Goal: Task Accomplishment & Management: Use online tool/utility

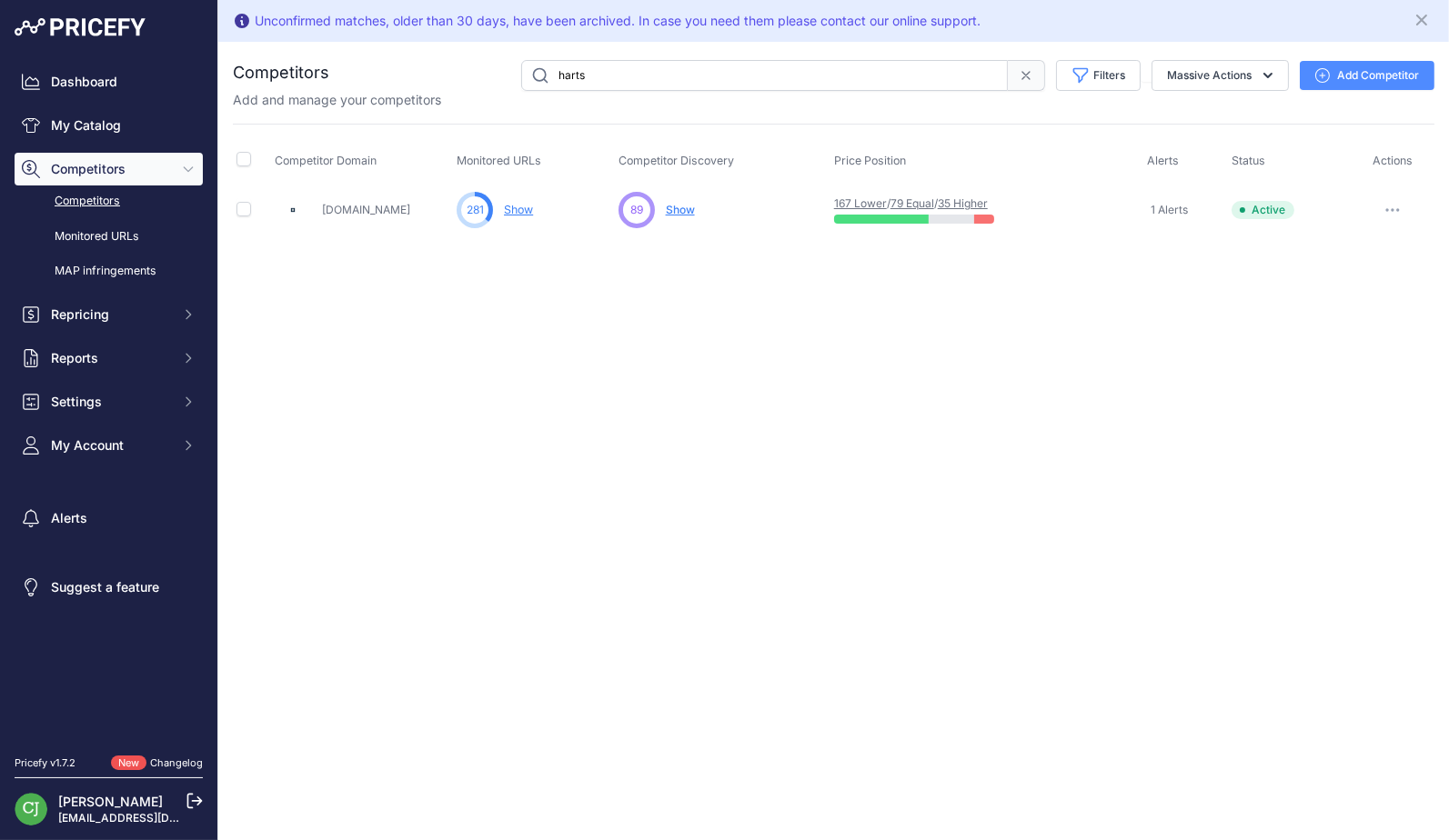
click at [678, 73] on input "harts" at bounding box center [765, 75] width 487 height 31
click at [147, 131] on link "My Catalog" at bounding box center [108, 125] width 188 height 33
drag, startPoint x: 623, startPoint y: 74, endPoint x: 506, endPoint y: 65, distance: 117.3
click at [506, 65] on div "harts Filters Competitor Status Select an option Active Disabled Update Profile…" at bounding box center [881, 75] width 1105 height 31
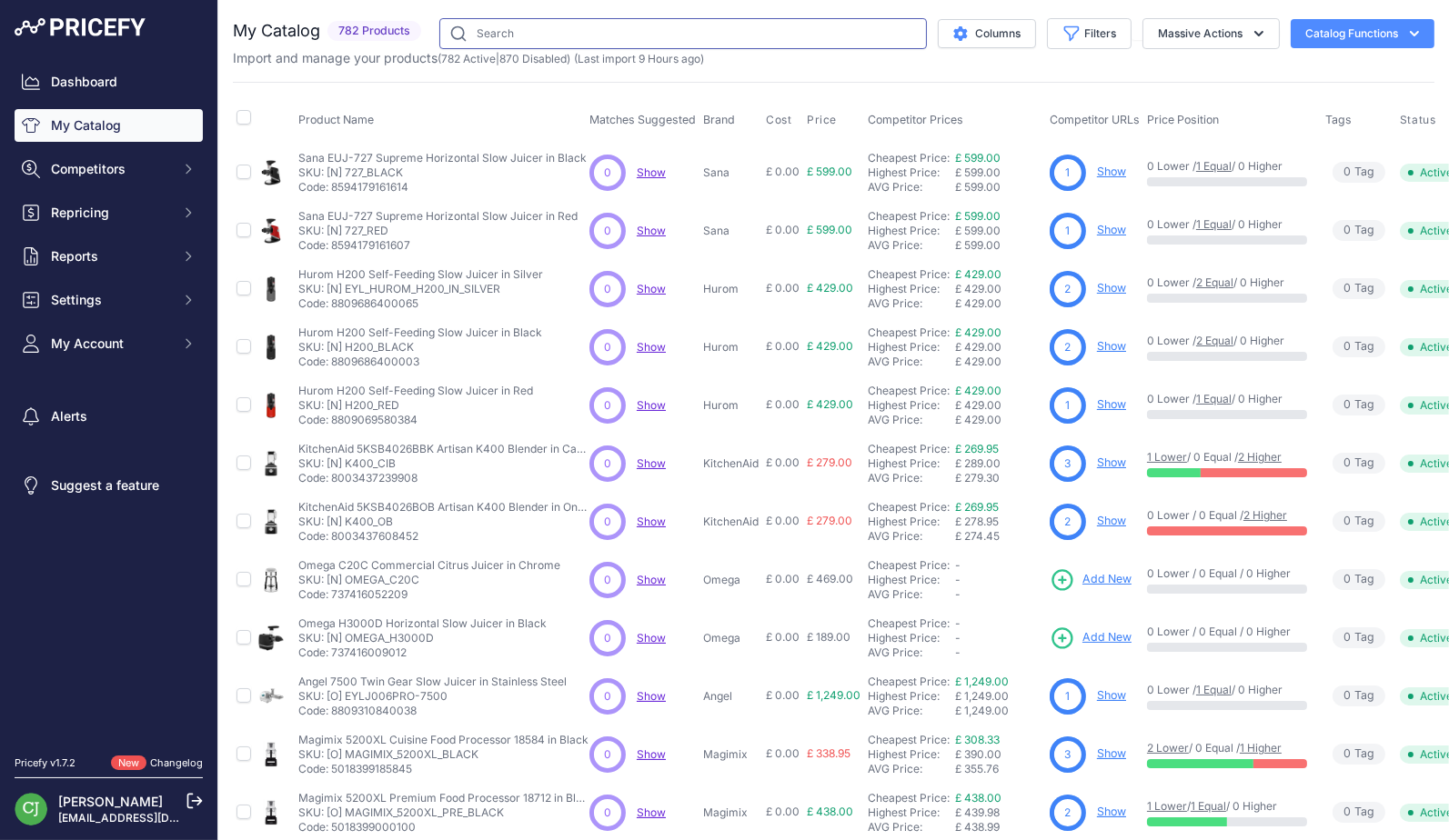
click at [769, 39] on input "text" at bounding box center [682, 33] width 488 height 31
paste input "Angel 8500s Twin Gear Slow Juicer in Stainless Steel"
type input "Angel 8500s Twin Gear Slow Juicer in Stainless Steel"
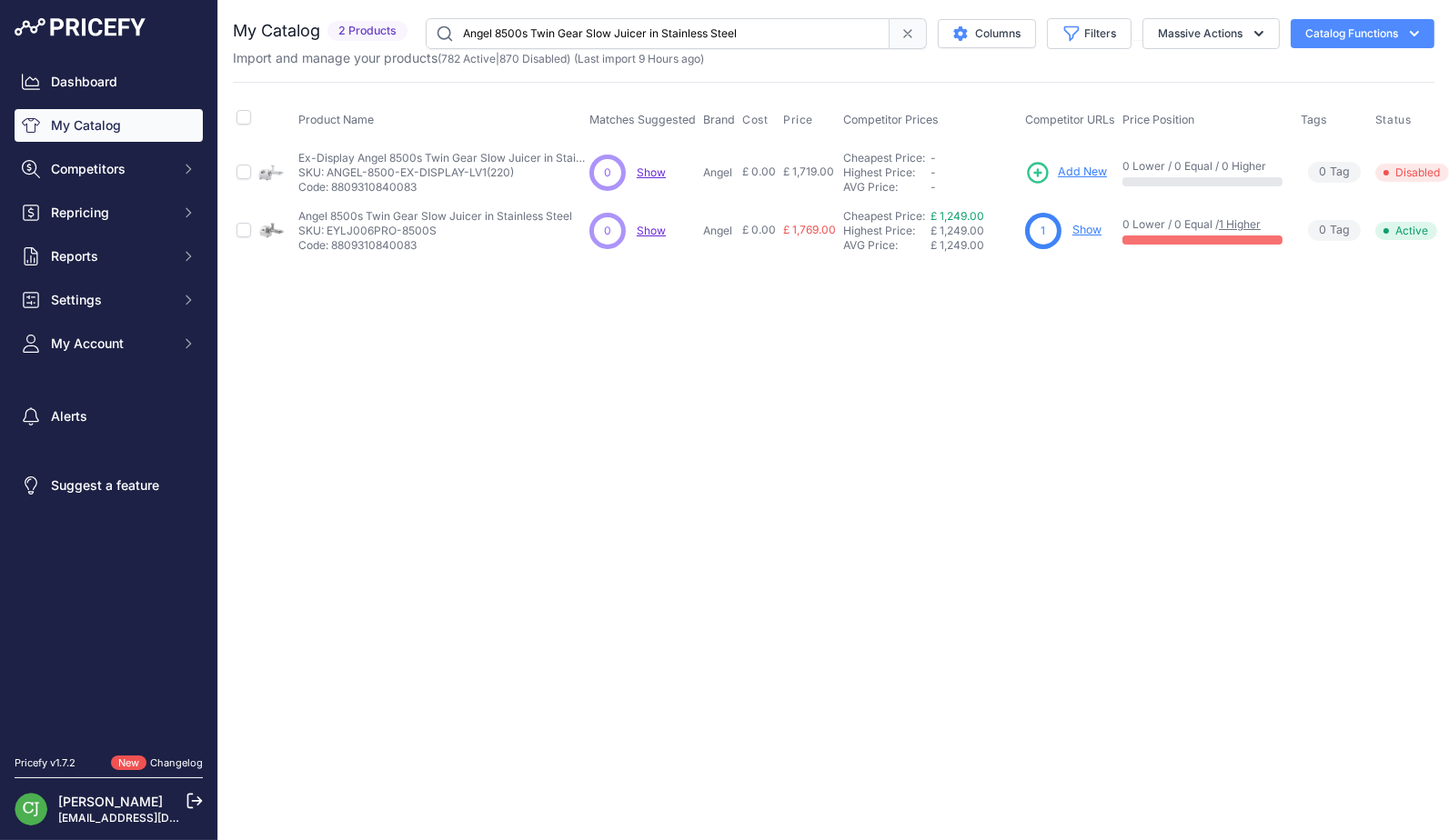
click at [1084, 226] on link "Show" at bounding box center [1086, 229] width 29 height 14
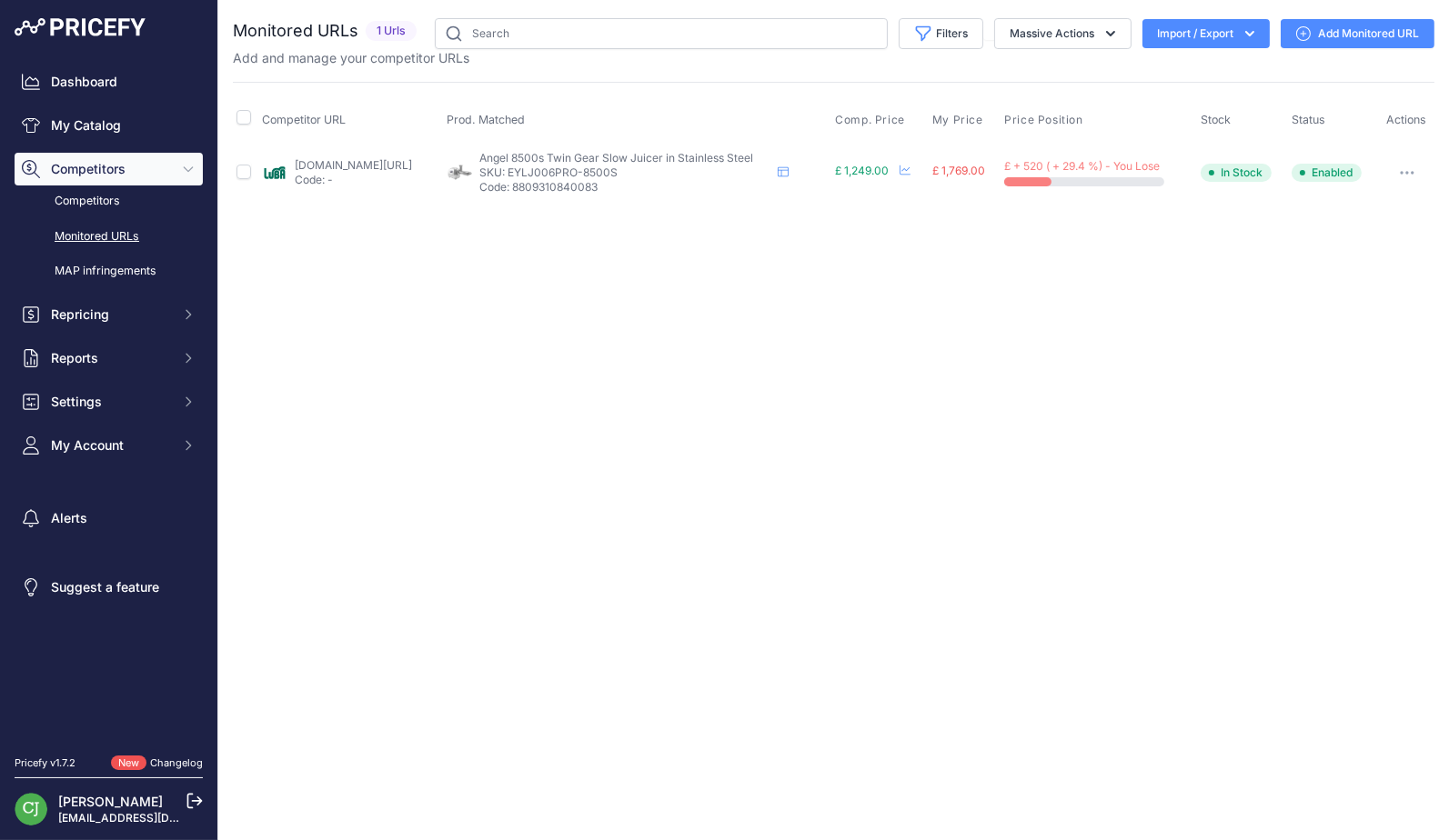
click at [149, 99] on div "Dashboard My Catalog Competitors Competitors Monitored URLs MAP infringements R…" at bounding box center [108, 264] width 188 height 397
click at [142, 77] on link "Dashboard" at bounding box center [108, 82] width 188 height 33
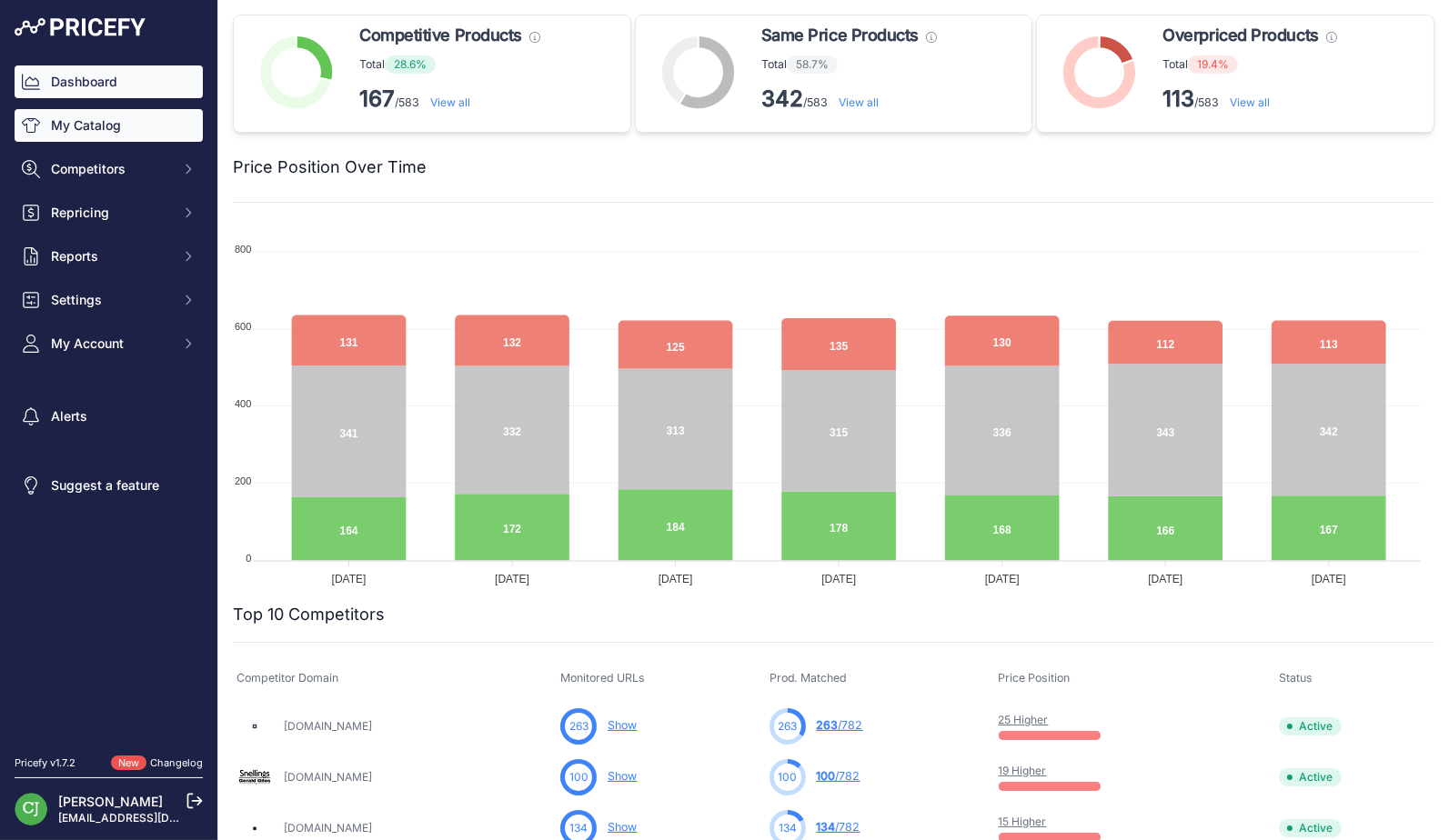
click at [123, 135] on link "My Catalog" at bounding box center [108, 125] width 188 height 33
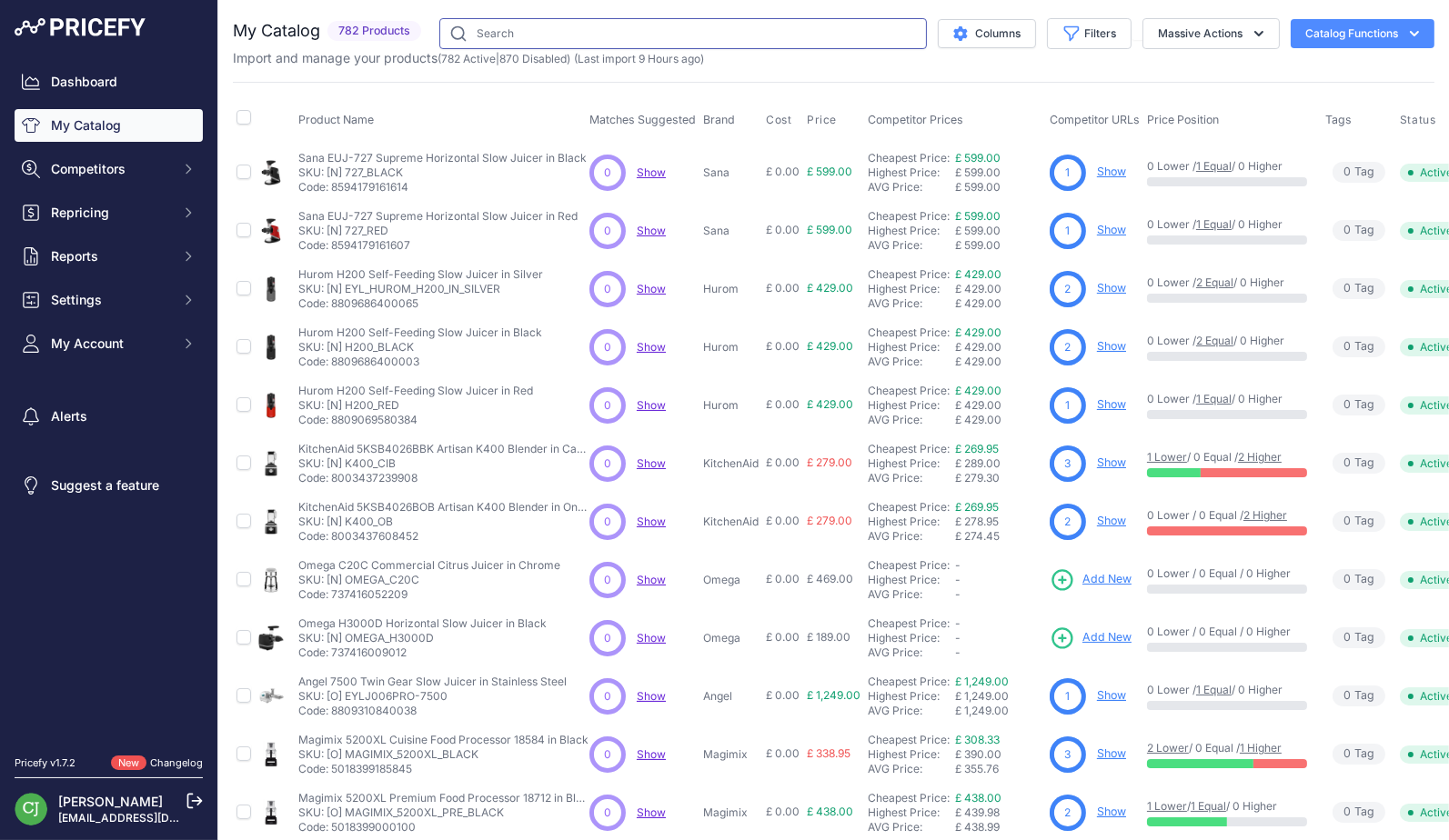
click at [556, 33] on input "text" at bounding box center [682, 33] width 488 height 31
paste input "Nespresso Vertuo Pop Coffee Machine in Black"
type input "Nespresso Vertuo Pop Coffee Machine in Black"
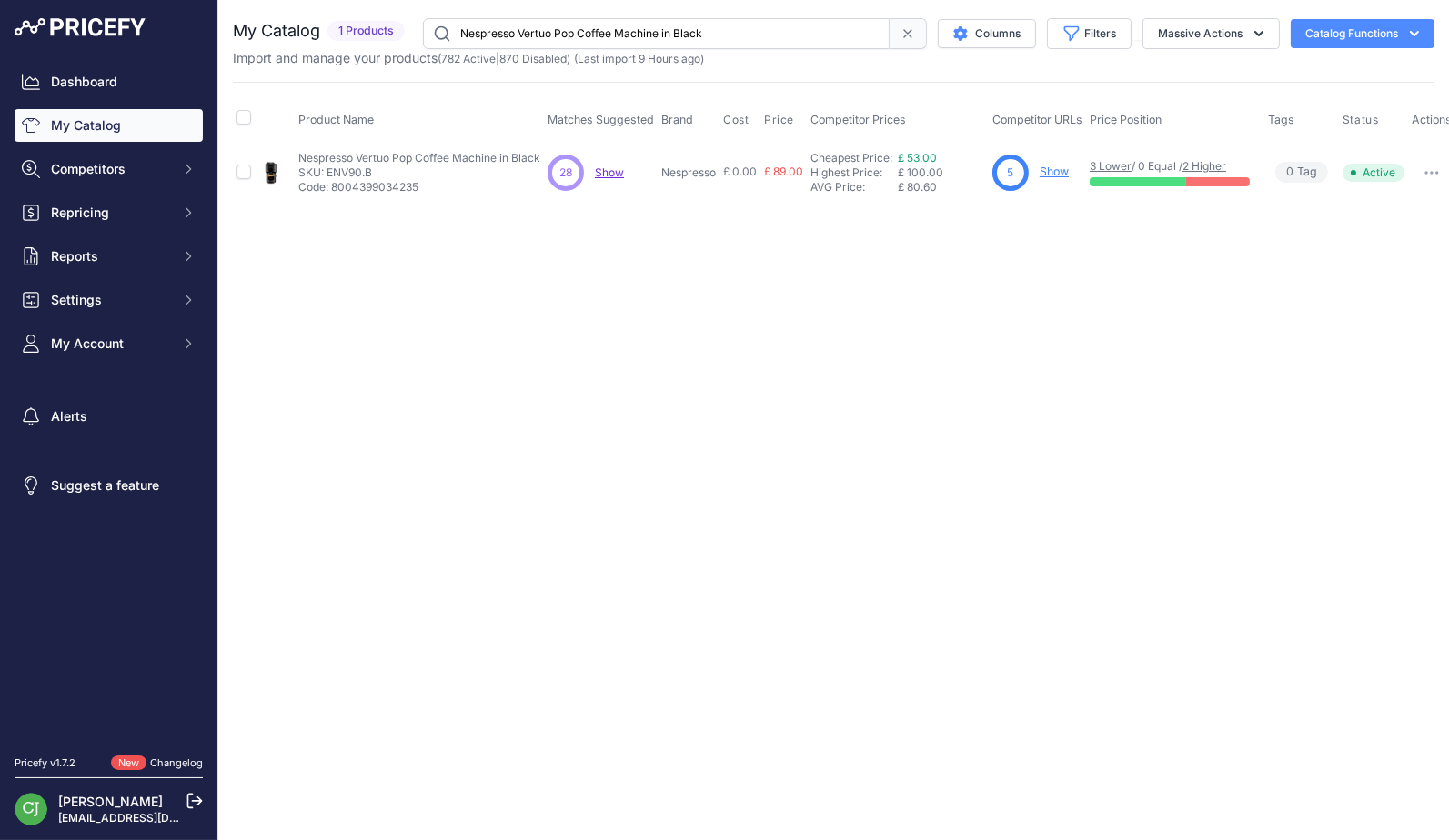
click at [1424, 164] on button "button" at bounding box center [1431, 172] width 37 height 25
click at [1060, 170] on link "Show" at bounding box center [1053, 171] width 29 height 14
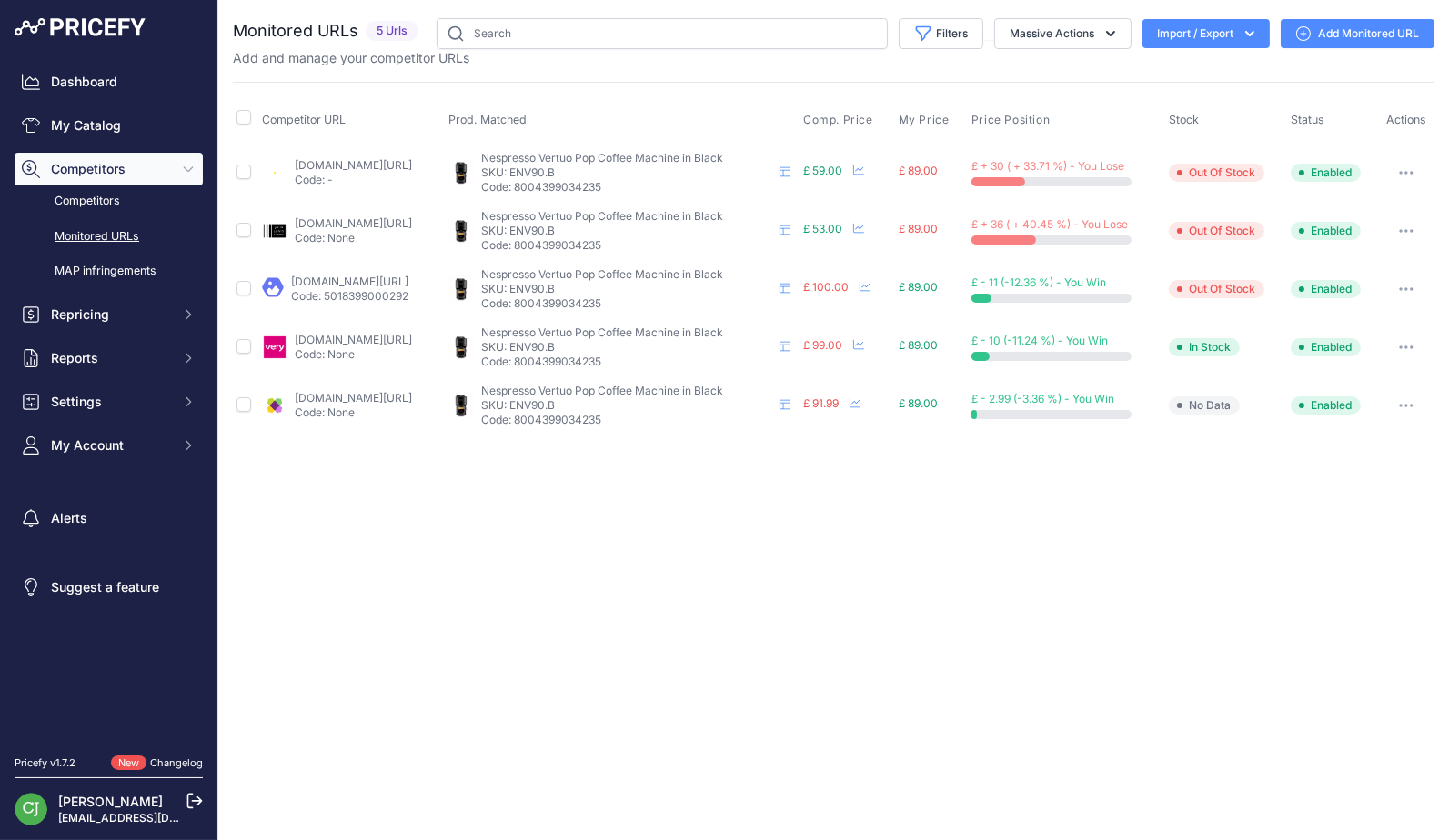
click at [1329, 35] on link "Add Monitored URL" at bounding box center [1358, 33] width 154 height 29
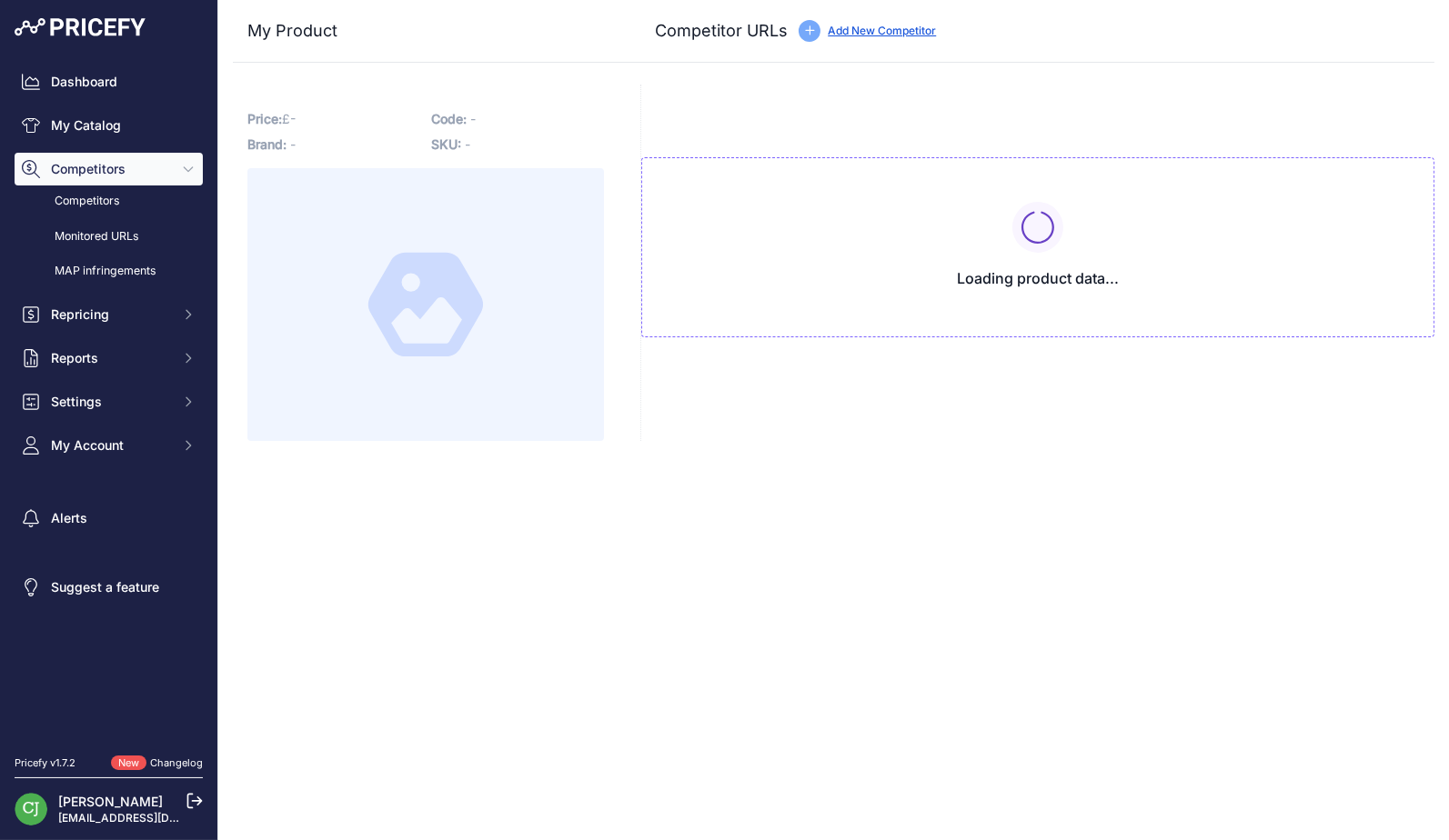
type input "www.fenwick.co.uk/home-and-tech/electricals/kitchen-electricals/coffee-machines…"
type input "www.geraldgiles.co.uk/store/nespresso/small-appliances/coffee-machines/coffee-m…"
type input "www.johnlewis.com/nespresso-vertuo-pop-coffee-pod-machine-by-magimix/p109265036…"
type input "www.magimix.co.uk/nespresso/206-vertuo-pop.html?prirule_jdsnikfkfjsd=2926"
type input "www.potterscookshop.co.uk/products/delonghi-env90-b-nespresso-vertuo-pop-coffee…"
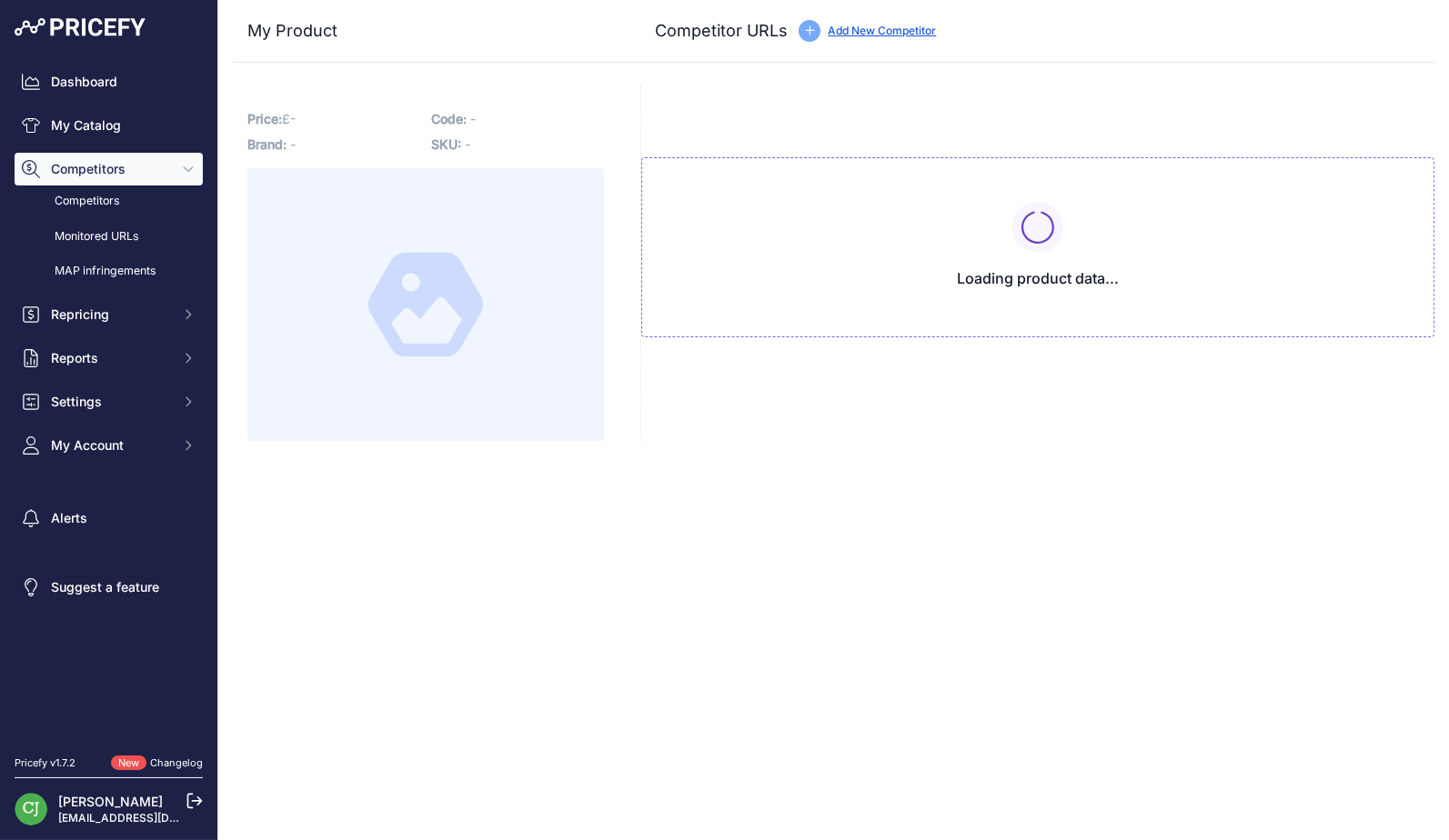
type input "www.very.co.uk/nespresso-vertuo-pop-coffee-machine-by-delonghi-black/1601123617…"
type input "www.wayfair.co.uk/kitchenware-tableware/pdp/nespresso-vertuo-pop-black-pod-coff…"
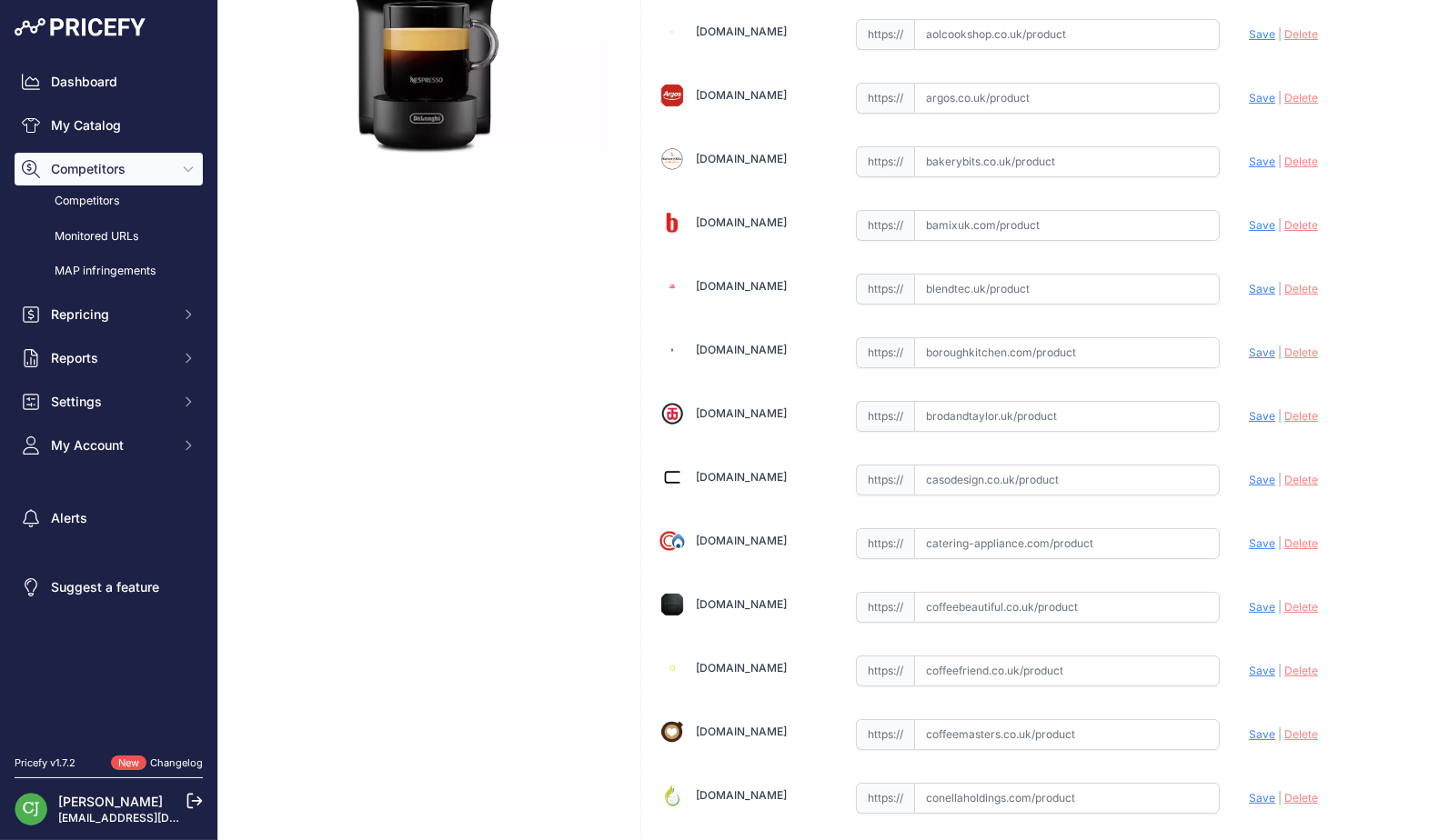
scroll to position [546, 0]
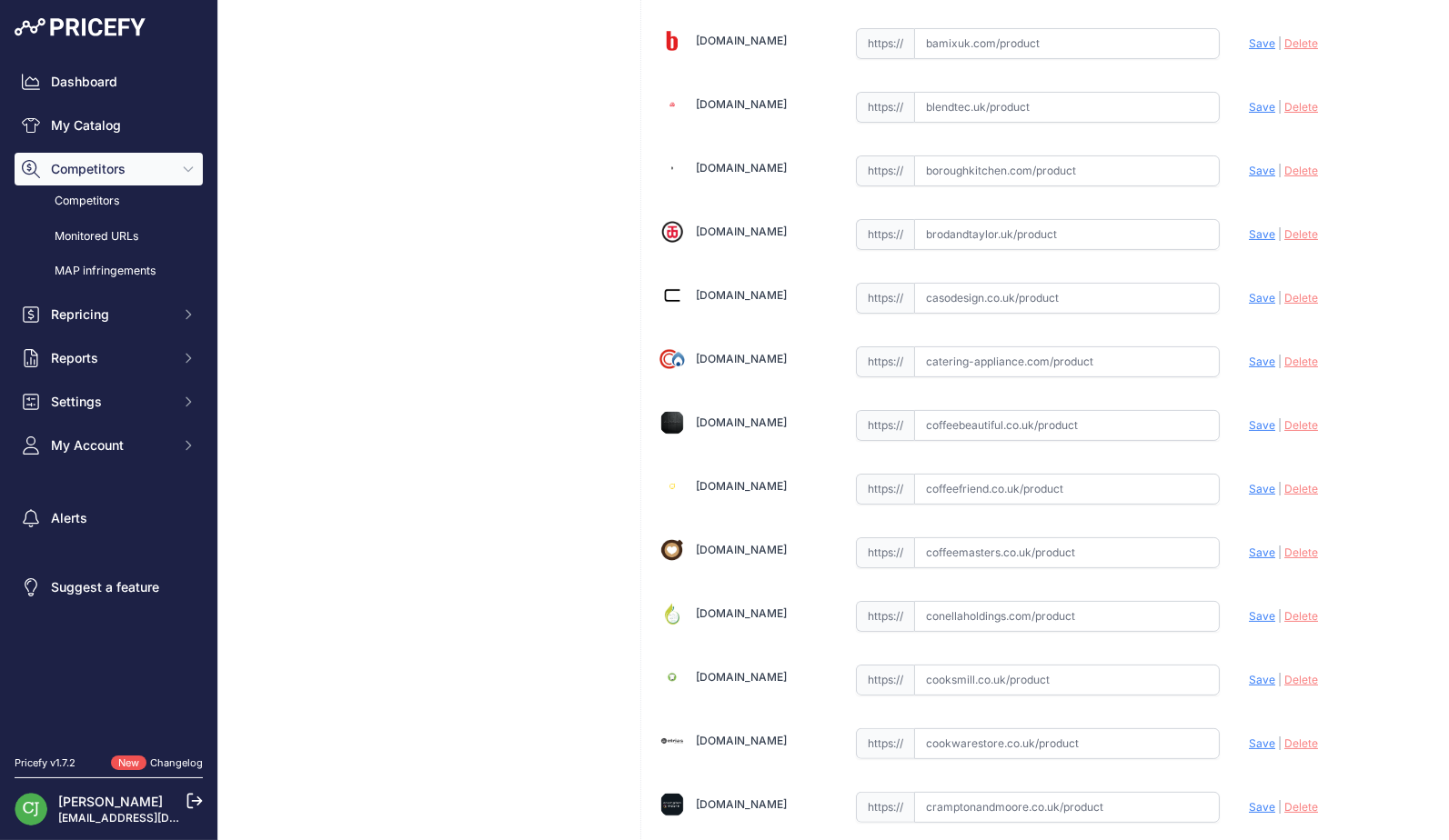
drag, startPoint x: 990, startPoint y: 486, endPoint x: 1154, endPoint y: 484, distance: 164.0
click at [992, 484] on input "text" at bounding box center [1067, 489] width 305 height 31
paste input "https://www.coffeefriend.co.uk/p/nespresso-vertuo-pop-env90b-coffee-pod-machine…"
click at [1249, 482] on span "Save" at bounding box center [1262, 489] width 26 height 14
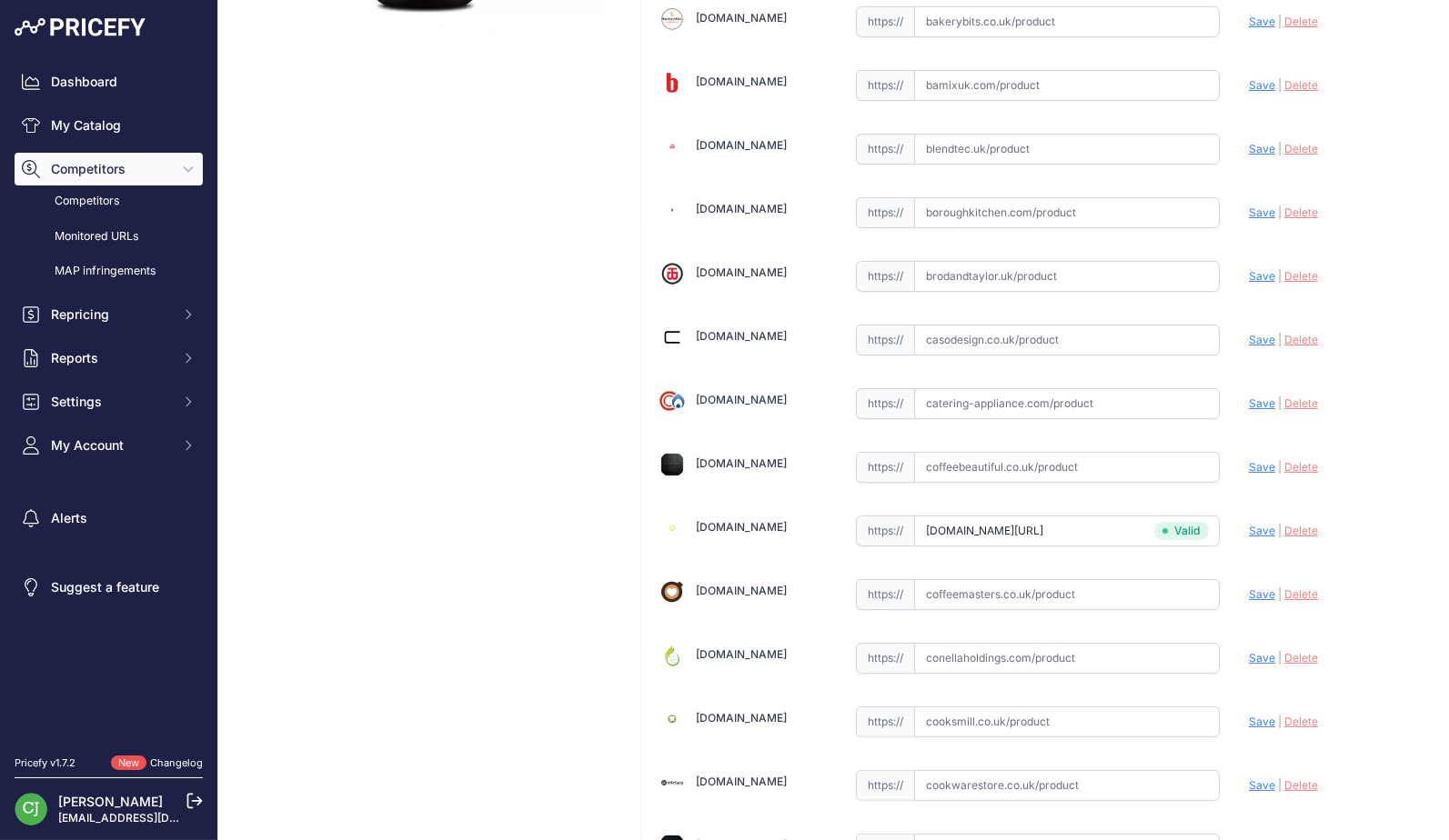
type input "https://www.coffeefriend.co.uk/p/nespresso-vertuo-pop-env90b-coffee-pod-machine…"
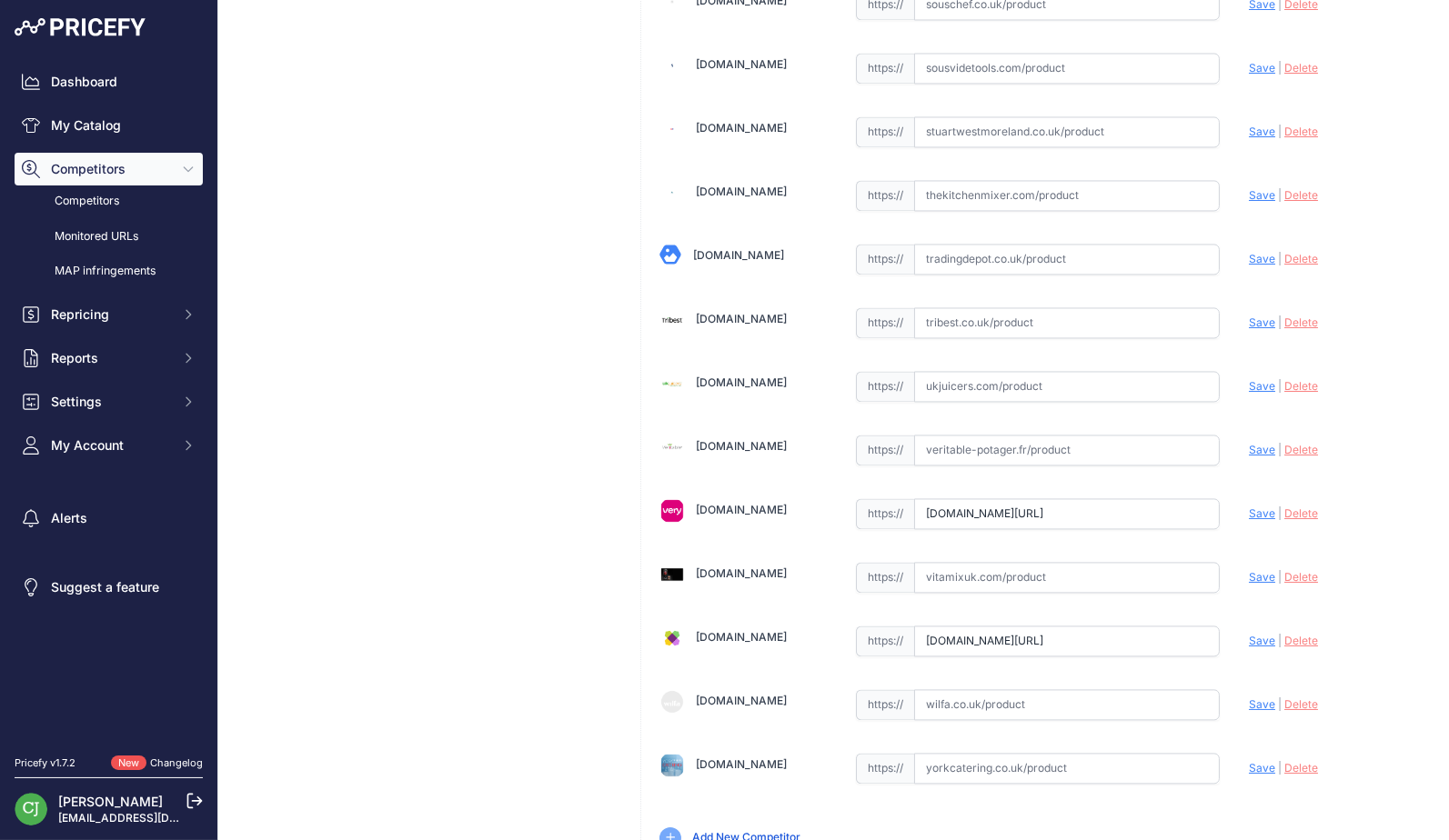
scroll to position [5318, 0]
